Goal: Find specific page/section: Find specific page/section

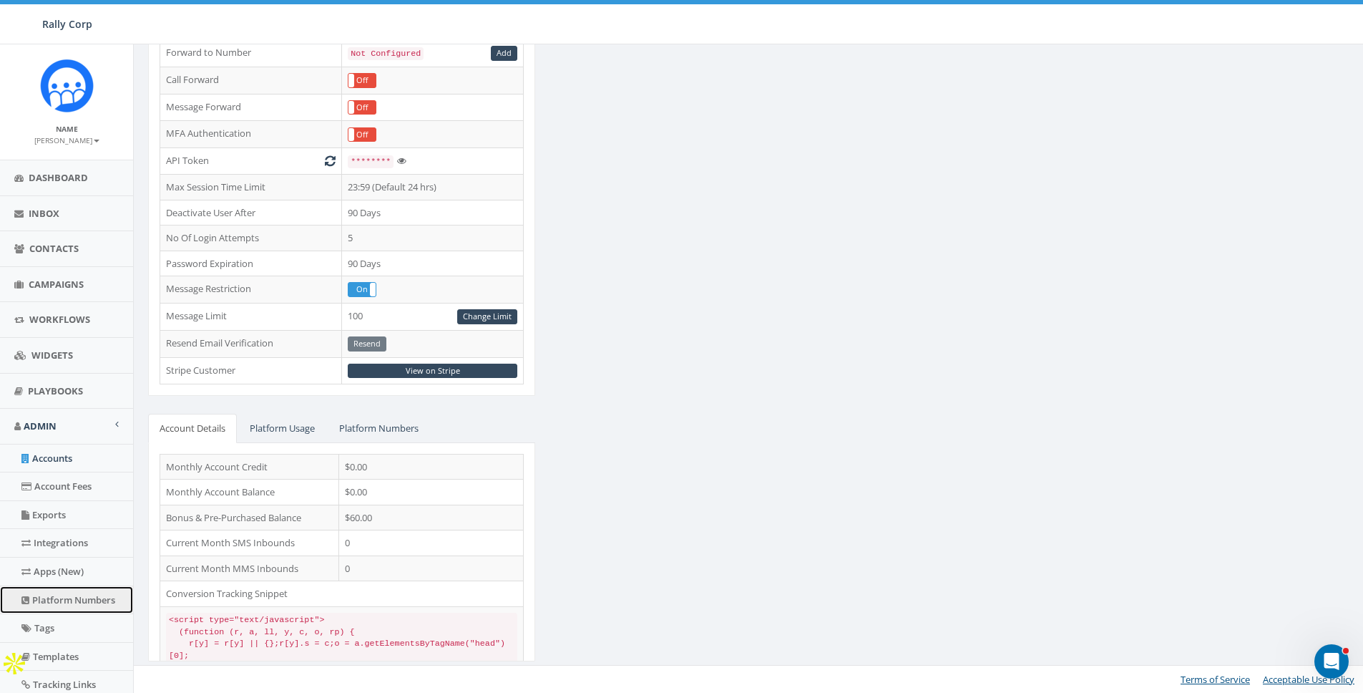
click at [50, 598] on link "Platform Numbers" at bounding box center [66, 600] width 133 height 28
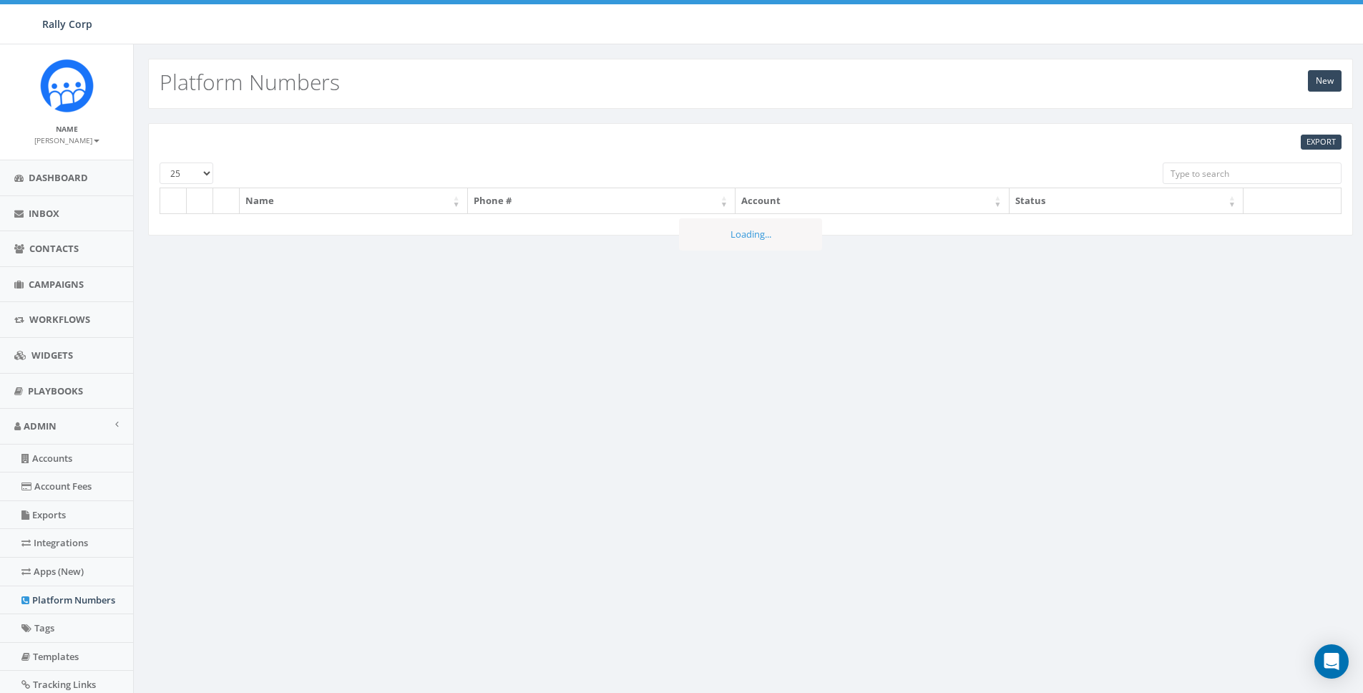
click at [1250, 166] on input "search" at bounding box center [1252, 172] width 179 height 21
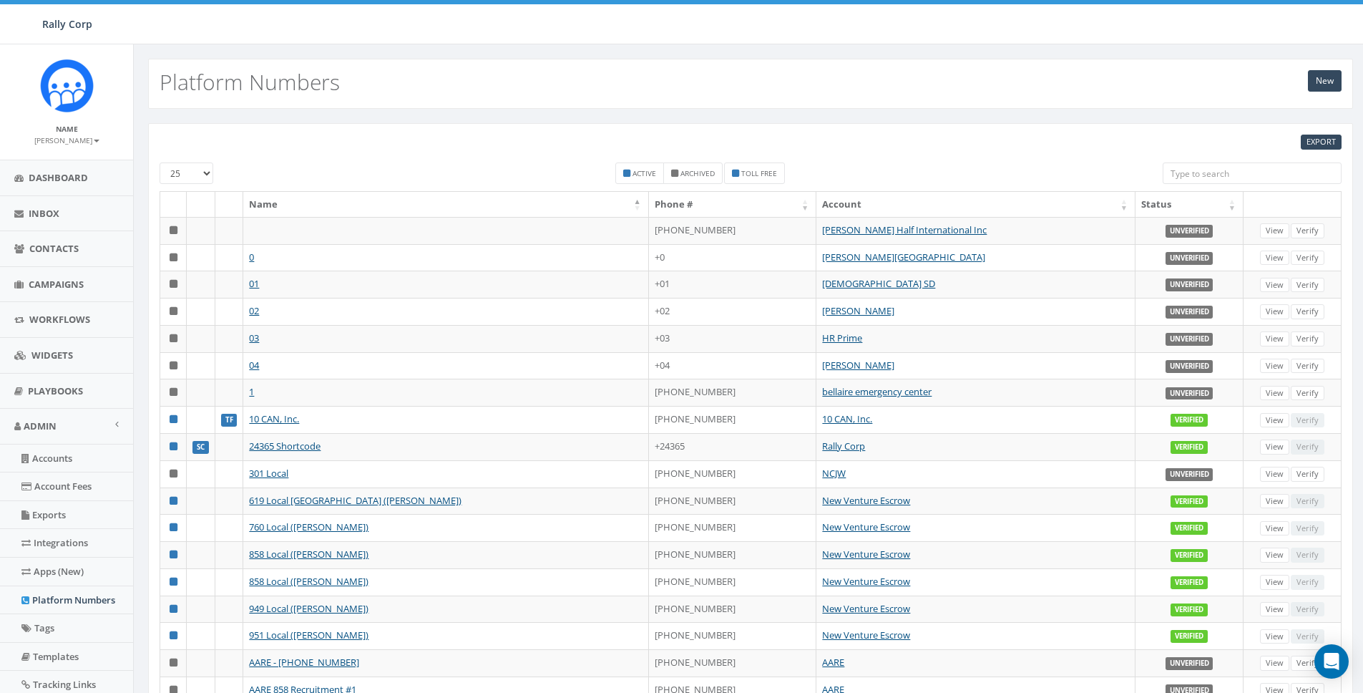
paste input "8668645451"
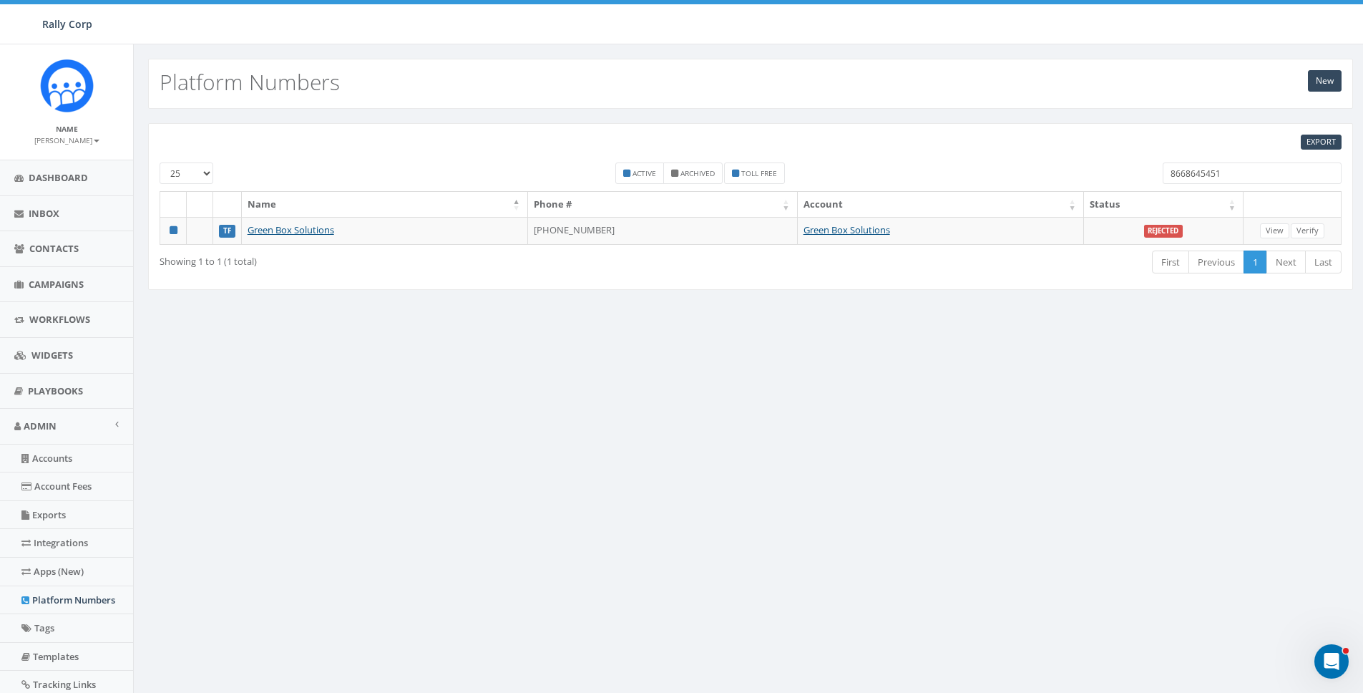
type input "8668645451"
